Goal: Find specific page/section: Find specific page/section

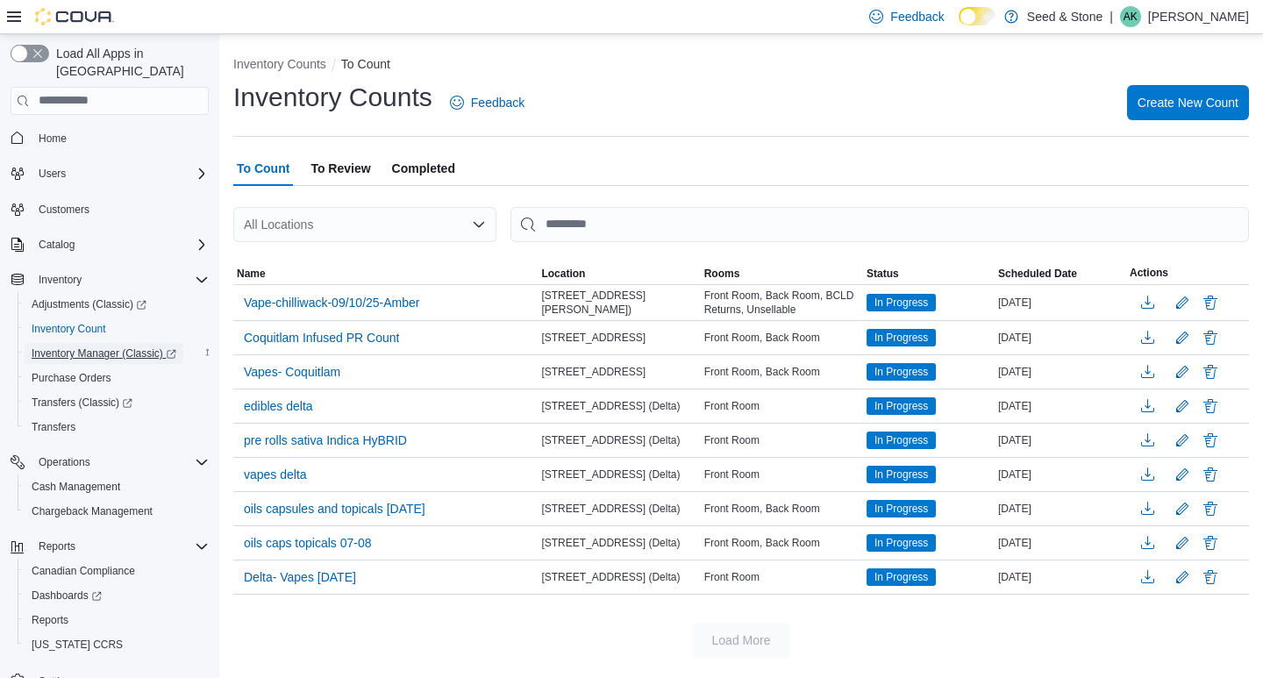
click at [53, 344] on span "Inventory Manager (Classic)" at bounding box center [104, 353] width 145 height 21
